Goal: Task Accomplishment & Management: Use online tool/utility

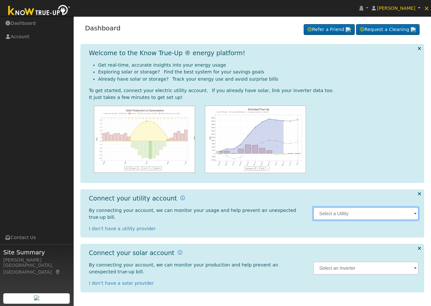
click at [362, 212] on input "text" at bounding box center [365, 213] width 105 height 13
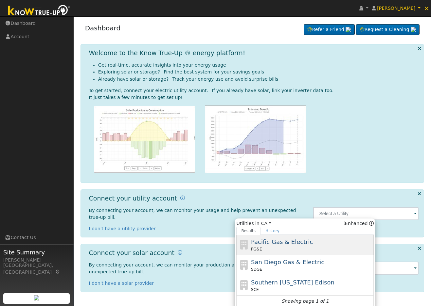
click at [307, 247] on div "PG&E" at bounding box center [311, 250] width 121 height 6
type input "PG&E"
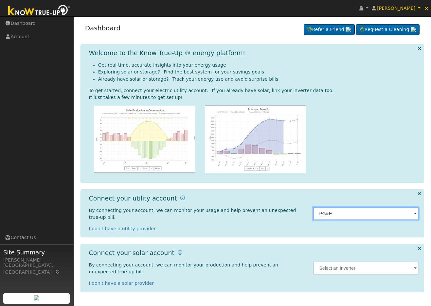
click at [338, 207] on input "PG&E" at bounding box center [365, 213] width 105 height 13
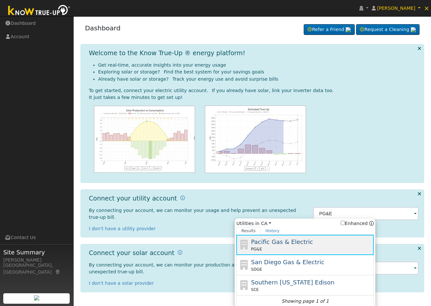
click at [273, 240] on span "Pacific Gas & Electric" at bounding box center [282, 242] width 62 height 7
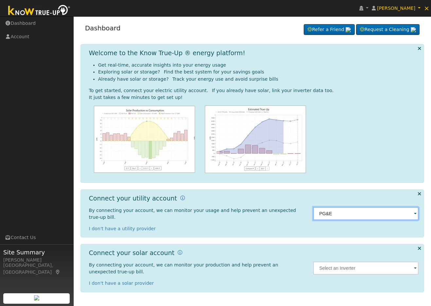
click at [369, 214] on input "PG&E" at bounding box center [365, 213] width 105 height 13
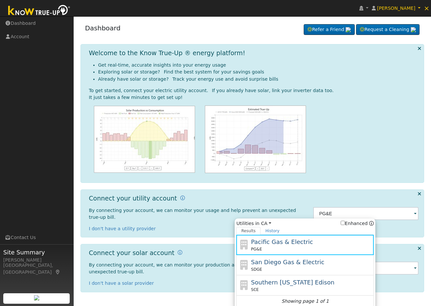
click at [281, 196] on div "Connect your utility account By connecting your account, we can monitor your us…" at bounding box center [197, 214] width 224 height 38
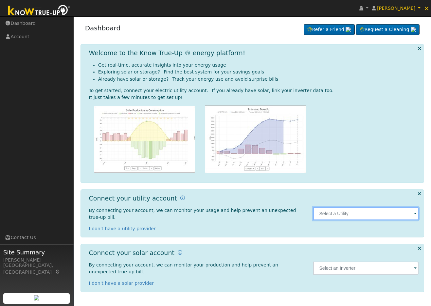
click at [347, 213] on input "text" at bounding box center [365, 213] width 105 height 13
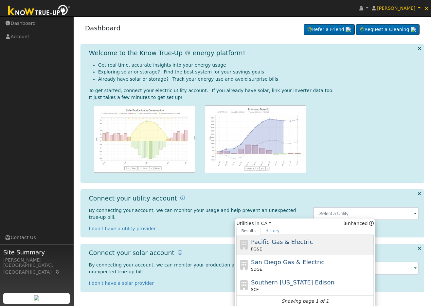
click at [310, 247] on div "PG&E" at bounding box center [311, 250] width 121 height 6
type input "PG&E"
